Goal: Browse casually: Explore the website without a specific task or goal

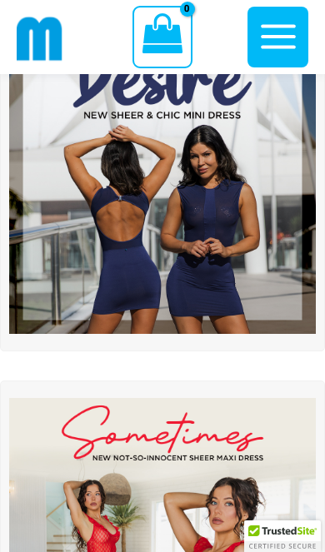
scroll to position [161, 0]
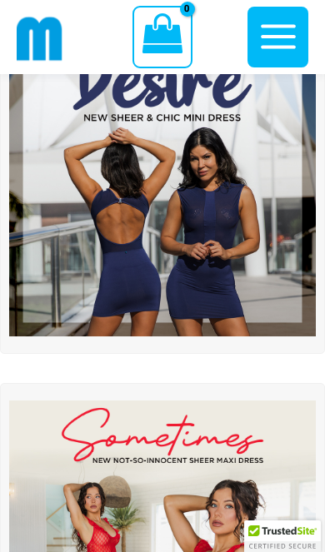
click at [233, 223] on img at bounding box center [162, 183] width 307 height 307
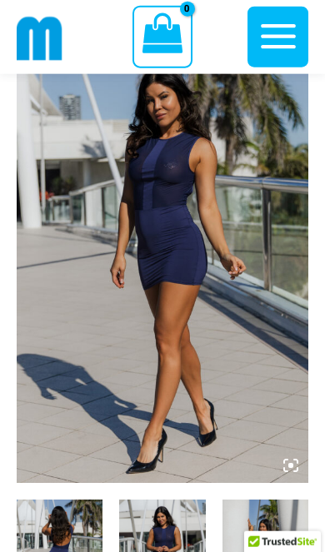
click at [228, 336] on img at bounding box center [163, 264] width 292 height 437
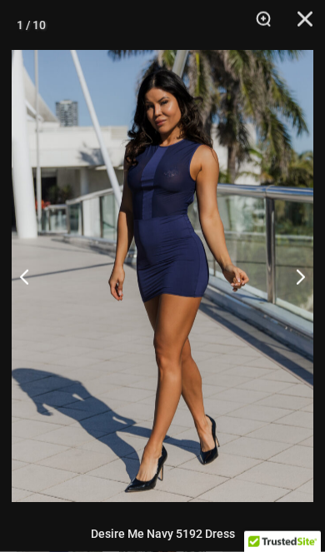
click at [300, 269] on button "Next" at bounding box center [293, 276] width 62 height 83
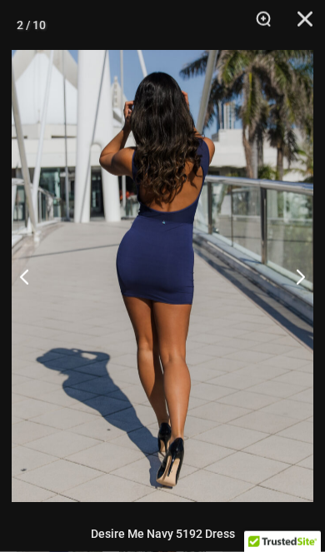
click at [302, 277] on button "Next" at bounding box center [293, 276] width 62 height 83
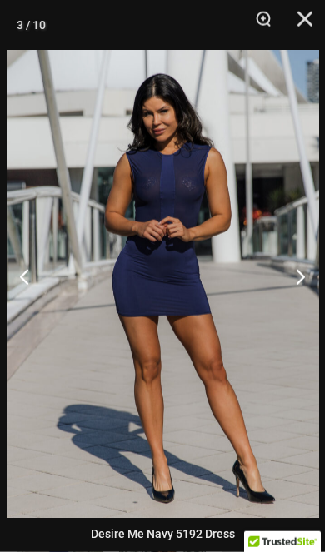
click at [304, 264] on button "Next" at bounding box center [293, 276] width 62 height 83
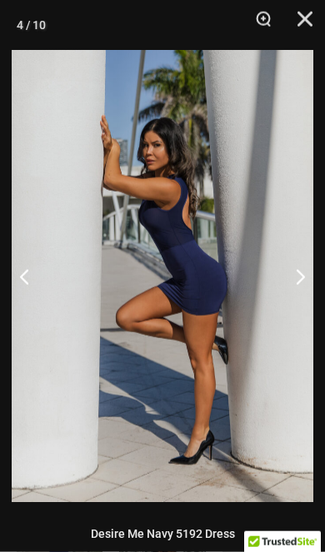
click at [299, 276] on button "Next" at bounding box center [293, 276] width 62 height 83
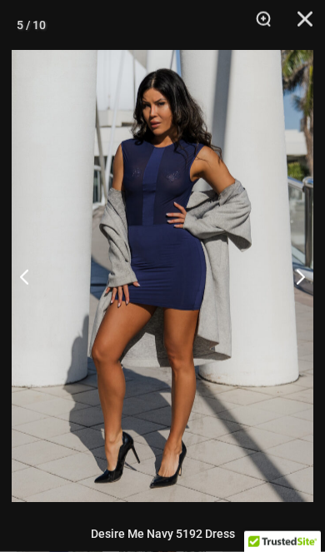
click at [304, 272] on button "Next" at bounding box center [293, 276] width 62 height 83
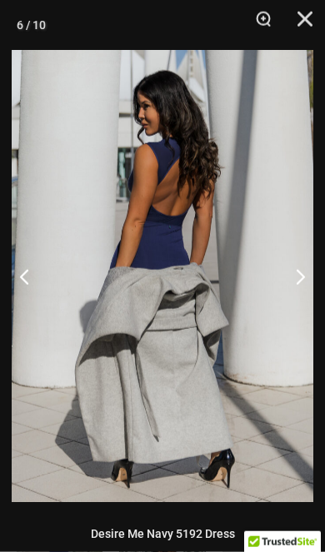
click at [297, 276] on button "Next" at bounding box center [293, 276] width 62 height 83
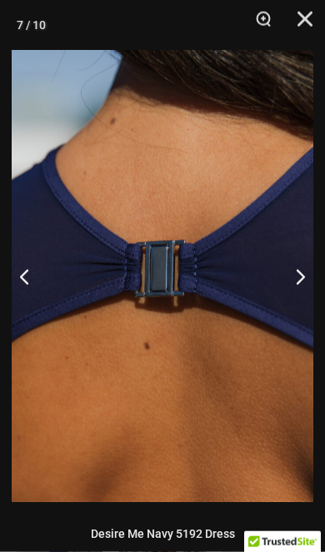
click at [296, 269] on button "Next" at bounding box center [293, 276] width 62 height 83
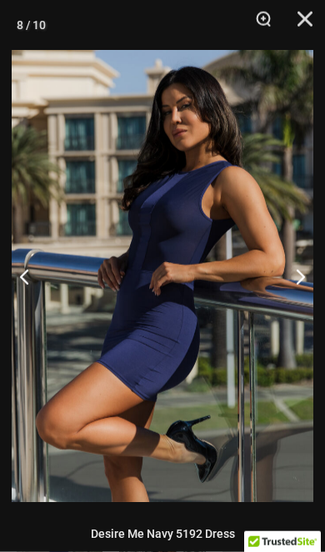
click at [298, 277] on button "Next" at bounding box center [293, 276] width 62 height 83
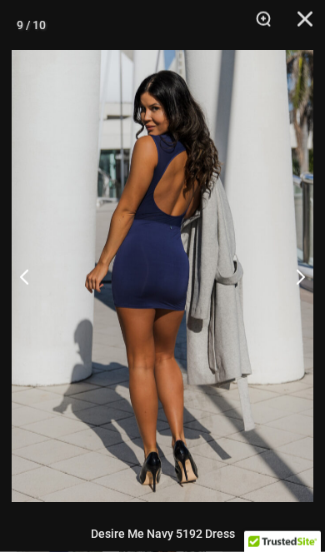
click at [303, 265] on button "Next" at bounding box center [293, 276] width 62 height 83
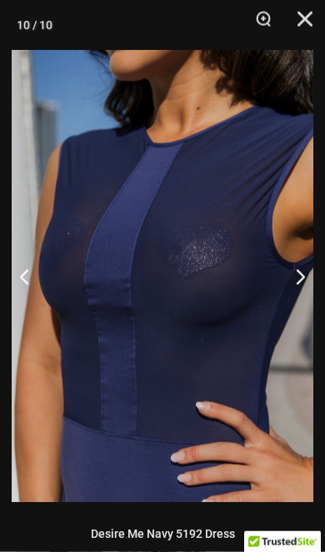
click at [296, 277] on button "Next" at bounding box center [293, 276] width 62 height 83
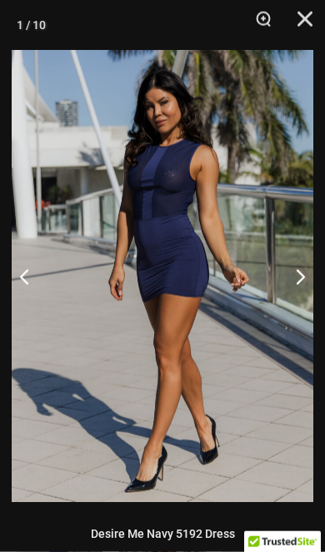
click at [297, 272] on button "Next" at bounding box center [293, 276] width 62 height 83
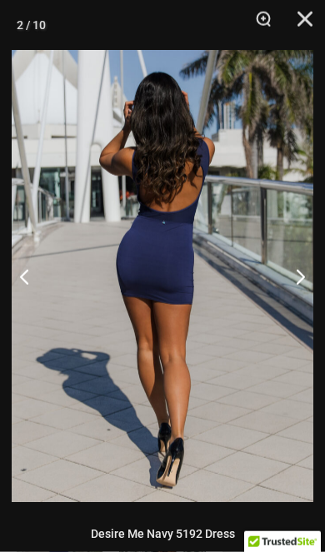
click at [302, 274] on button "Next" at bounding box center [293, 276] width 62 height 83
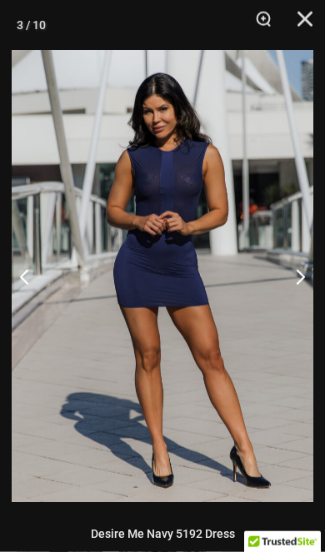
click at [302, 282] on button "Next" at bounding box center [293, 276] width 62 height 83
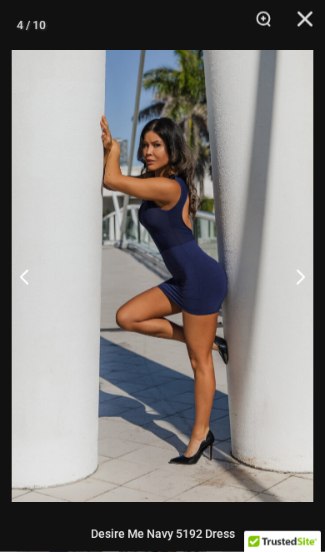
click at [303, 282] on button "Next" at bounding box center [293, 276] width 62 height 83
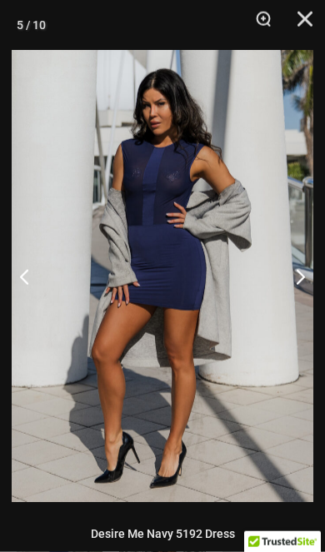
click at [304, 287] on button "Next" at bounding box center [293, 276] width 62 height 83
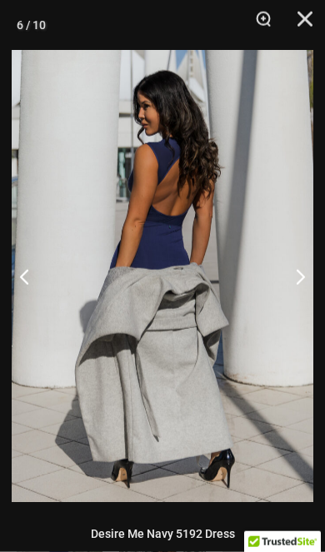
click at [308, 284] on button "Next" at bounding box center [293, 276] width 62 height 83
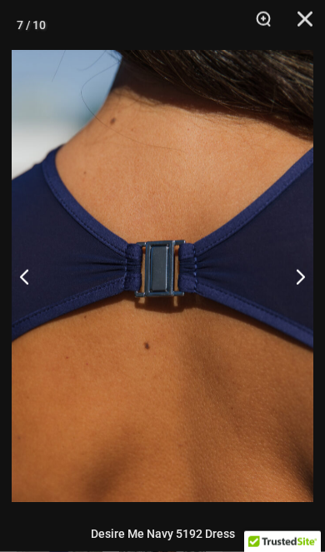
click at [304, 274] on button "Next" at bounding box center [293, 276] width 62 height 83
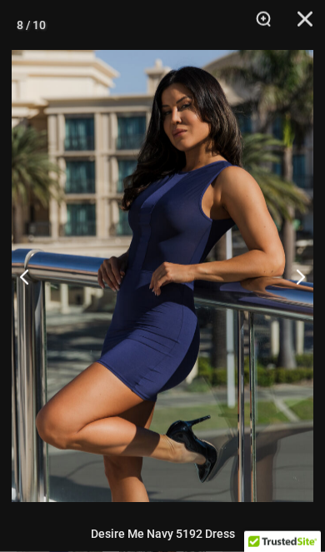
click at [300, 277] on button "Next" at bounding box center [293, 276] width 62 height 83
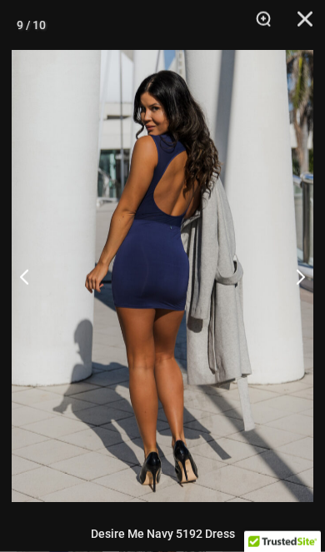
click at [302, 276] on button "Next" at bounding box center [293, 276] width 62 height 83
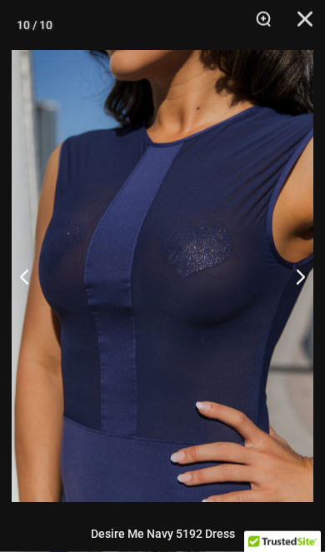
click at [307, 29] on button "Close" at bounding box center [299, 25] width 42 height 50
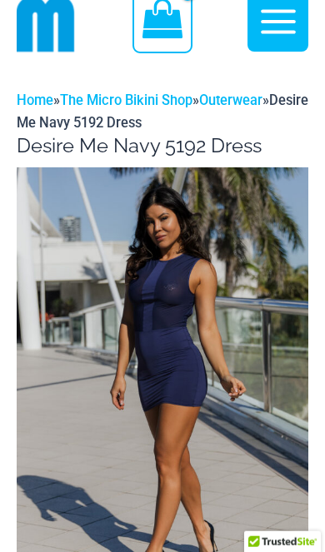
scroll to position [0, 0]
